Goal: Task Accomplishment & Management: Complete application form

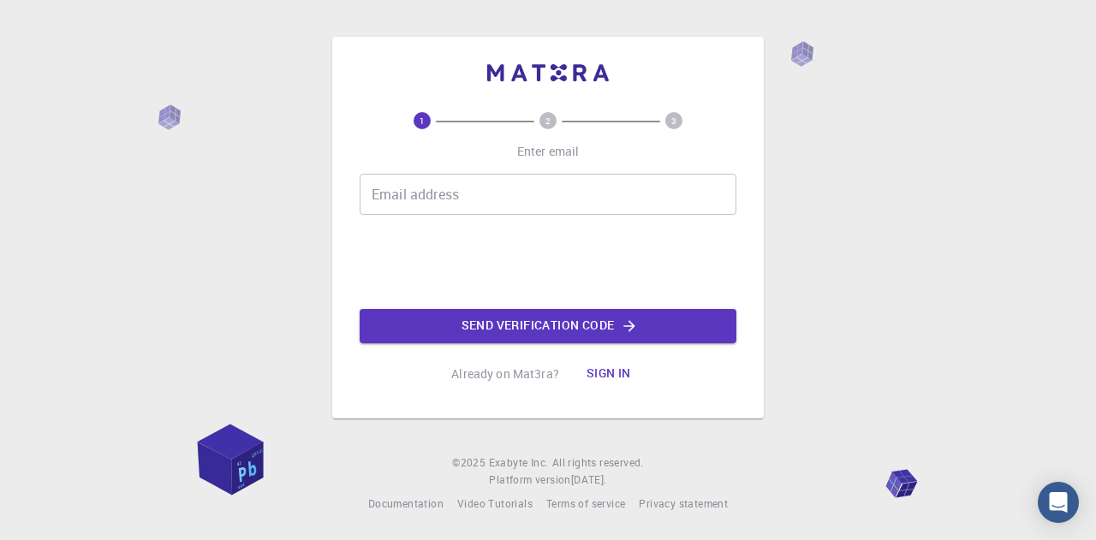
click at [463, 184] on input "Email address" at bounding box center [548, 194] width 377 height 41
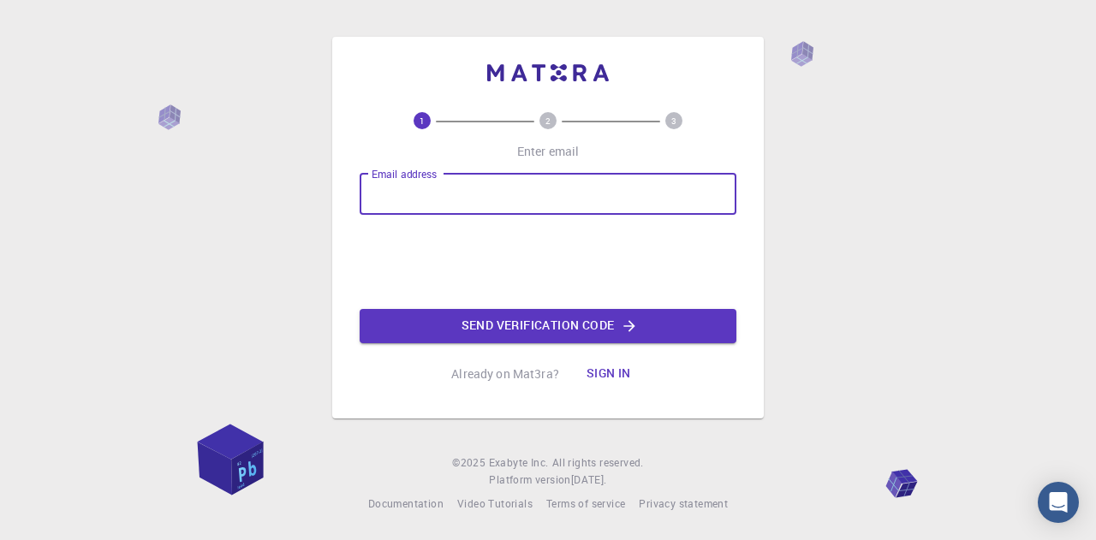
type input "[EMAIL_ADDRESS][PERSON_NAME][DOMAIN_NAME]"
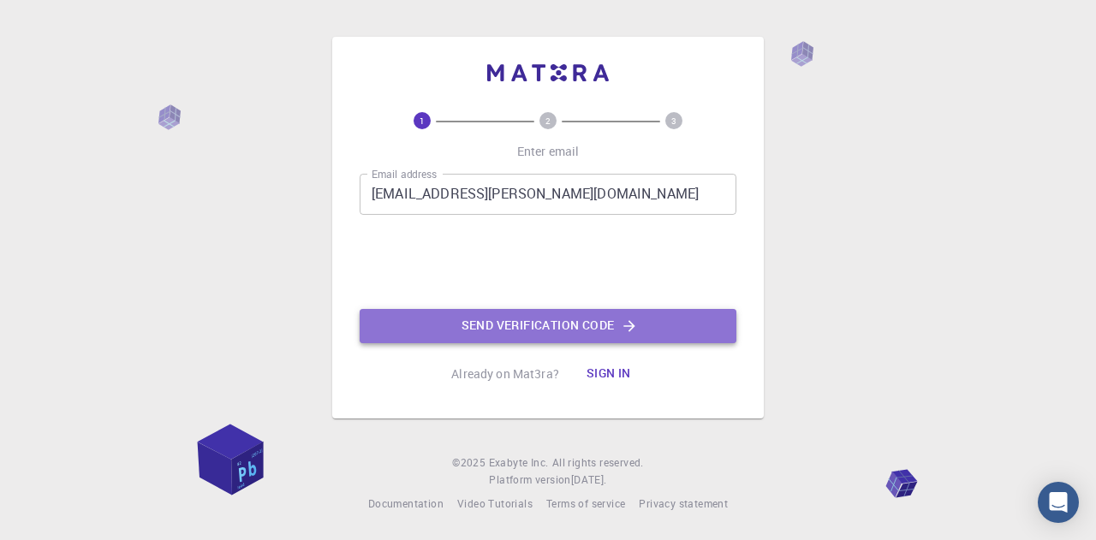
click at [537, 320] on button "Send verification code" at bounding box center [548, 326] width 377 height 34
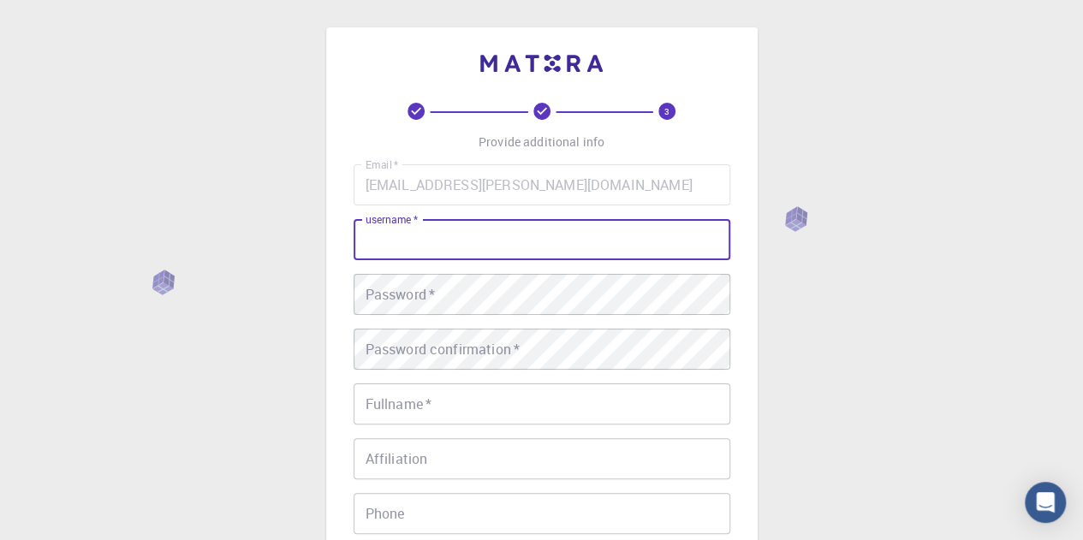
click at [446, 235] on input "username   *" at bounding box center [542, 239] width 377 height 41
type input "[PERSON_NAME]"
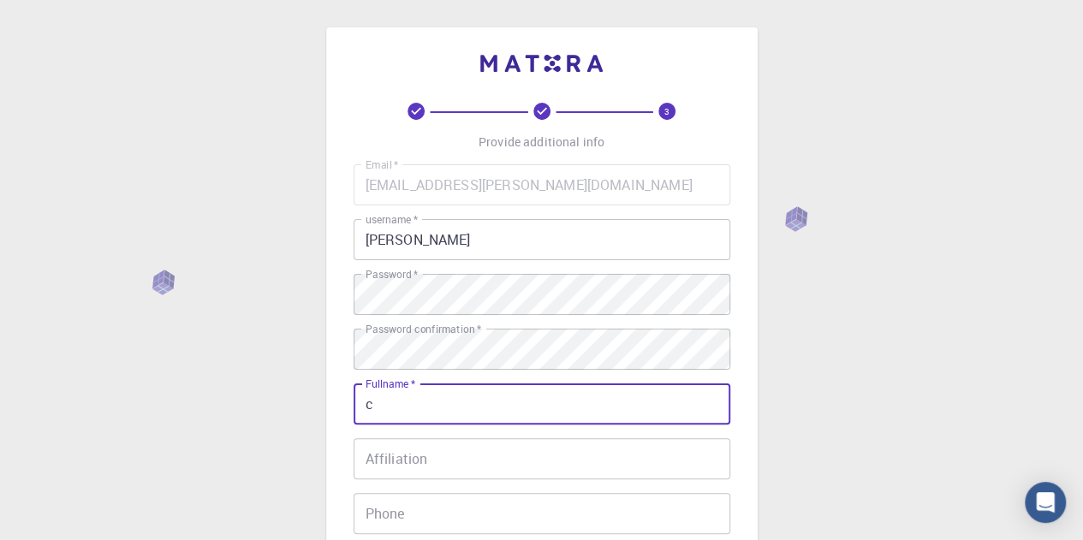
click at [421, 403] on input "c" at bounding box center [542, 404] width 377 height 41
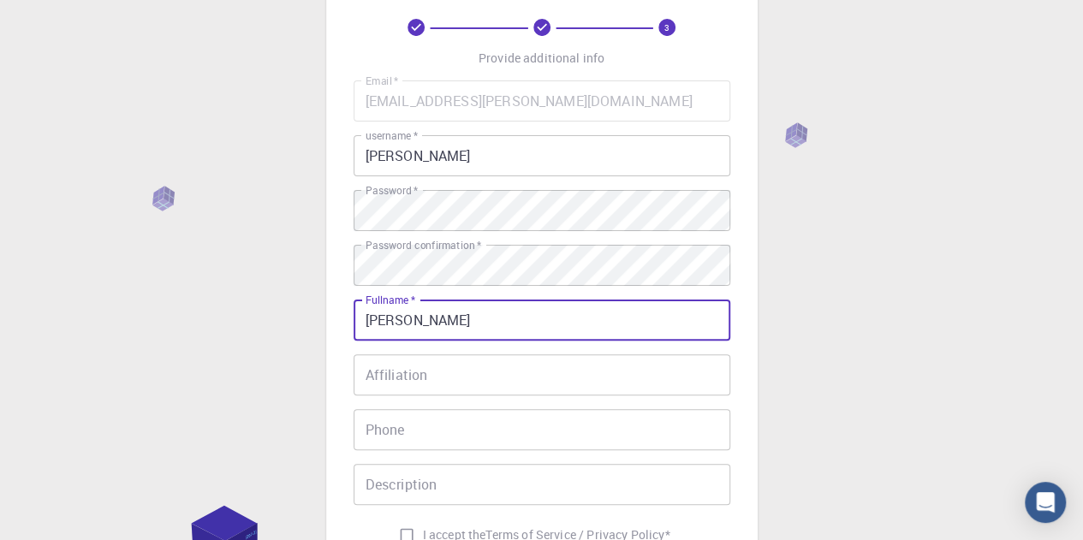
scroll to position [86, 0]
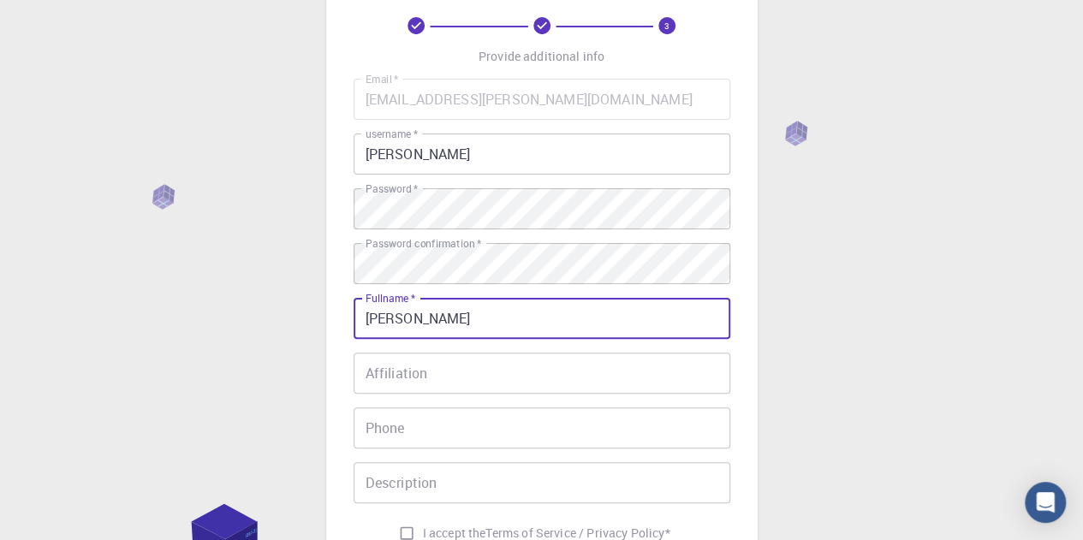
type input "[PERSON_NAME]"
click at [422, 390] on input "Affiliation" at bounding box center [542, 373] width 377 height 41
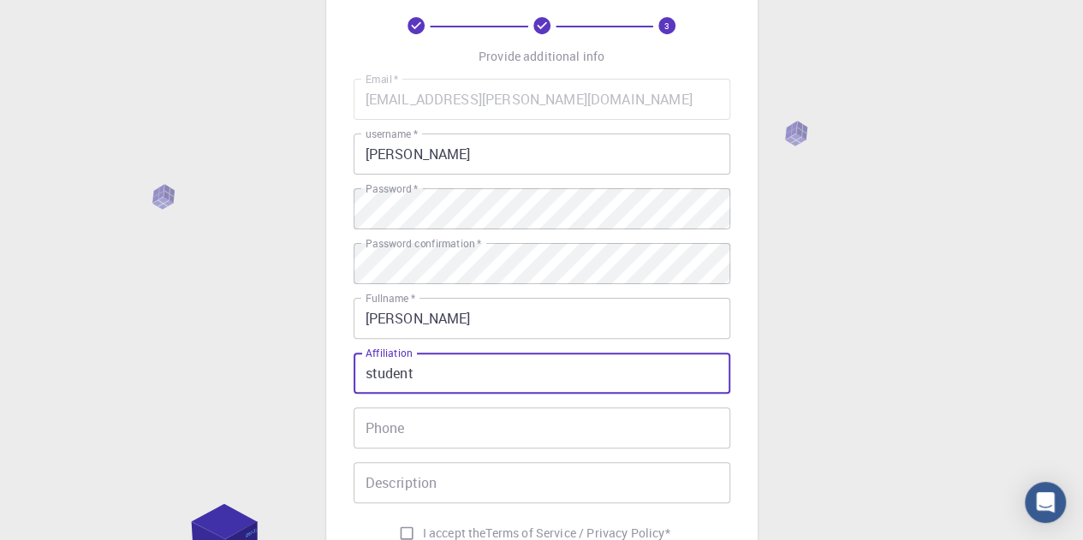
type input "student"
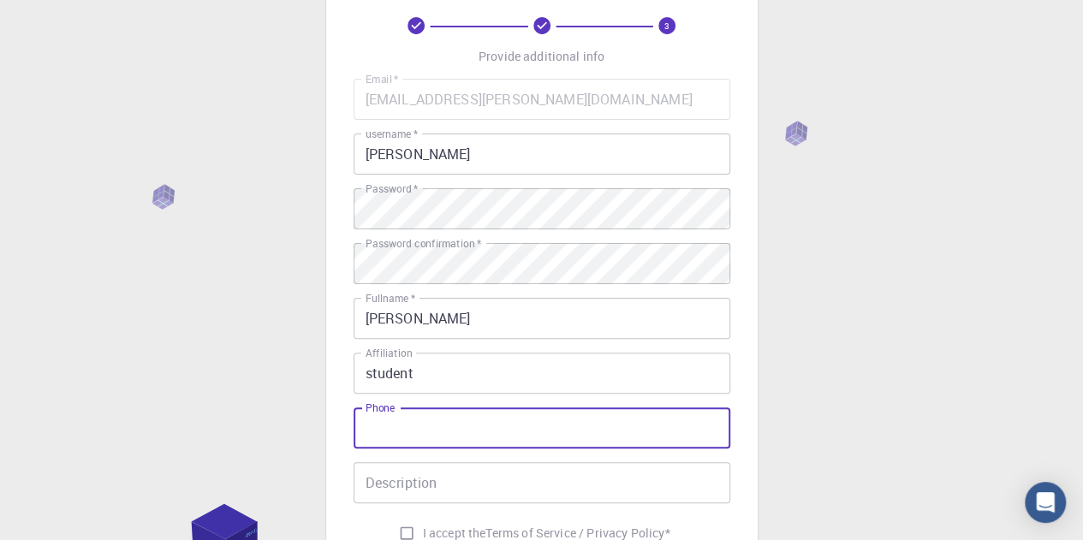
click at [420, 423] on input "Phone" at bounding box center [542, 428] width 377 height 41
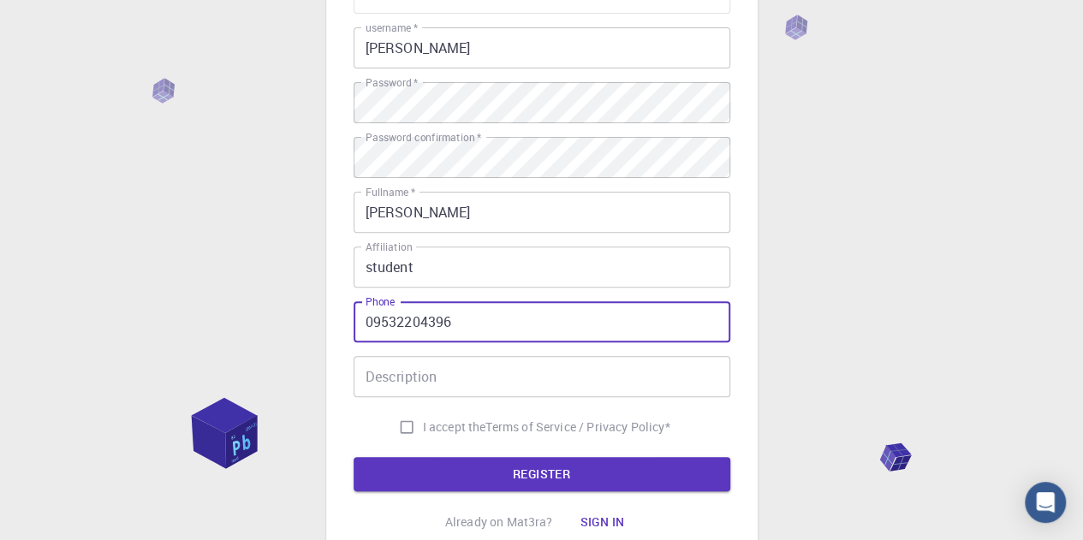
type input "09532204396"
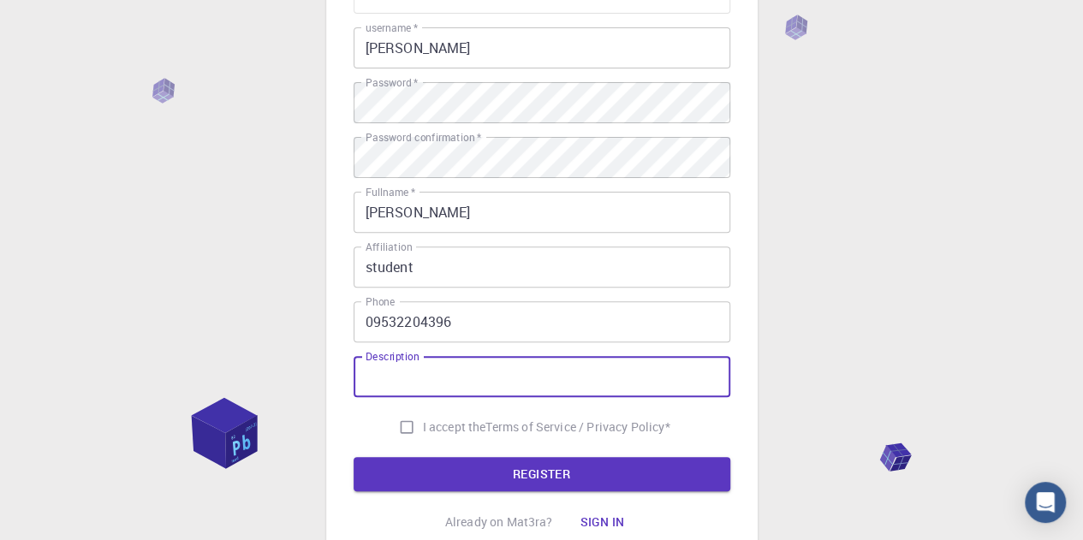
click at [423, 374] on input "Description" at bounding box center [542, 376] width 377 height 41
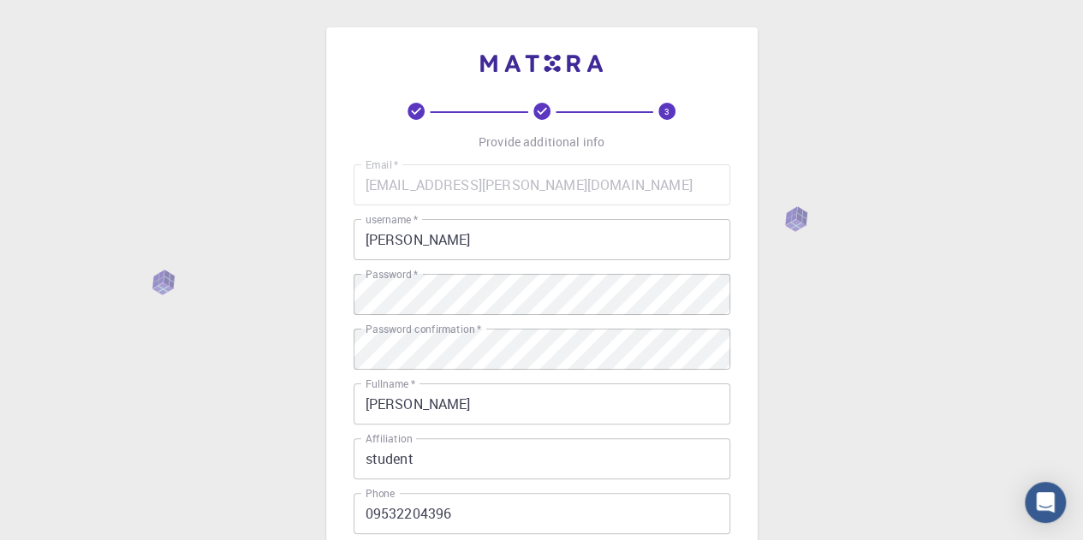
scroll to position [332, 0]
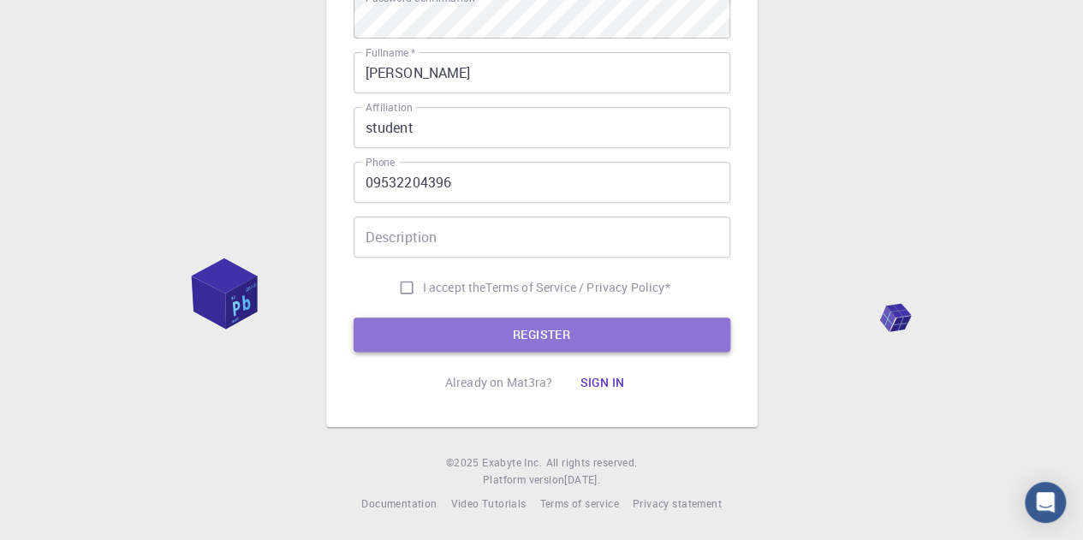
click at [507, 331] on button "REGISTER" at bounding box center [542, 335] width 377 height 34
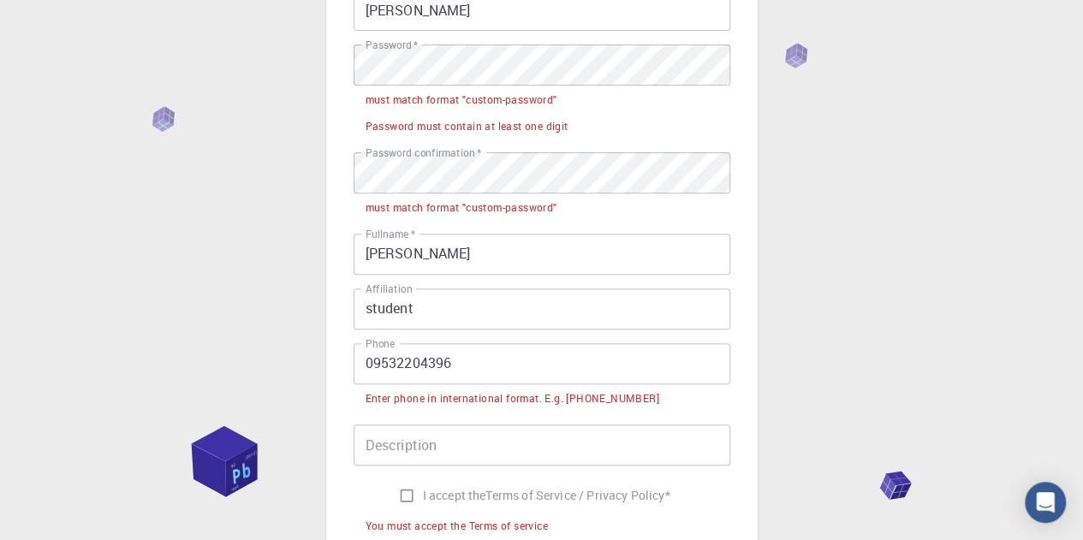
scroll to position [228, 0]
